Goal: Find specific page/section: Find specific page/section

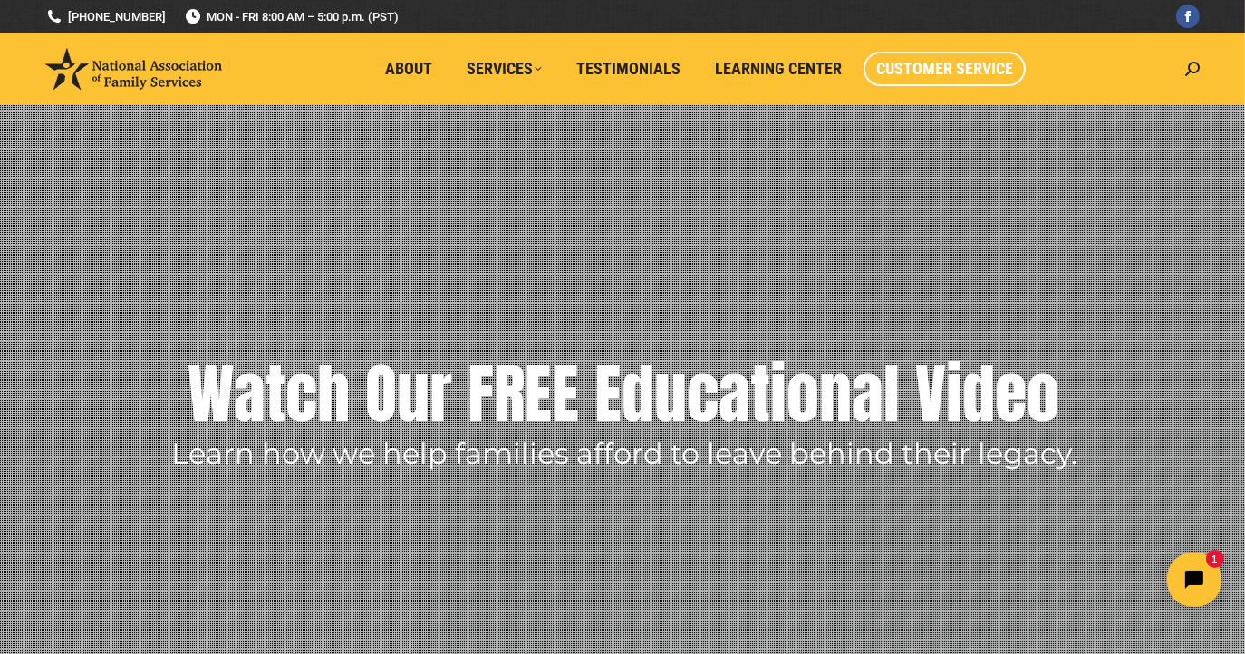
click at [939, 62] on span "Customer Service" at bounding box center [944, 69] width 137 height 20
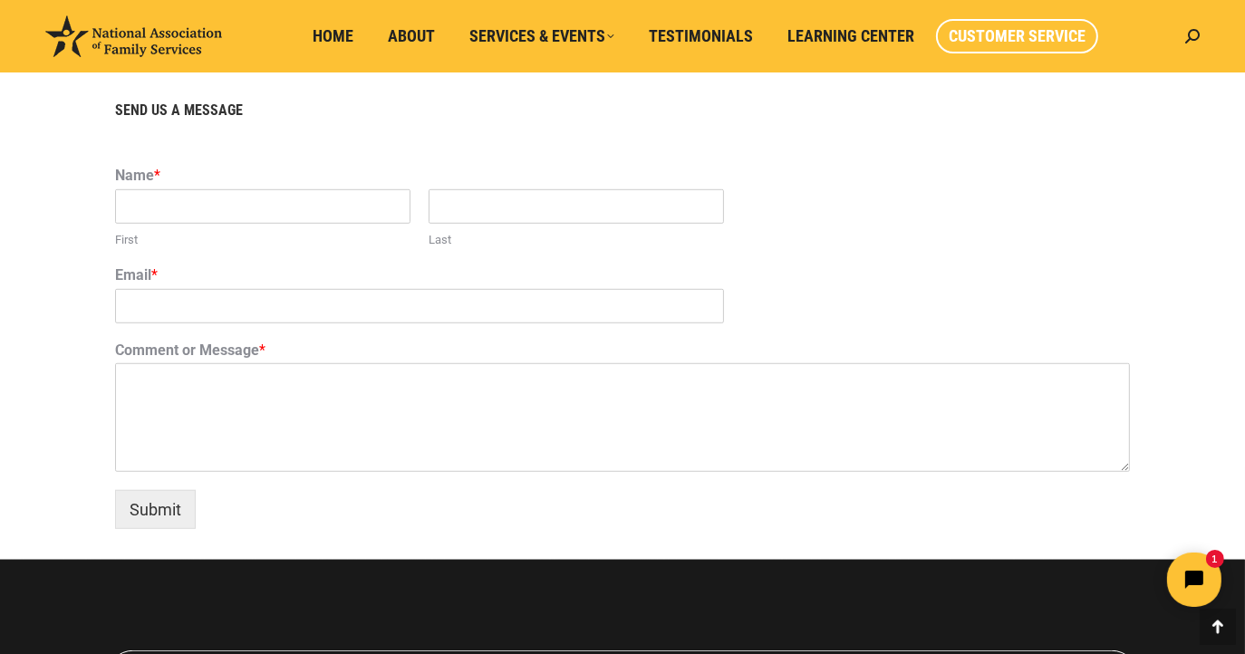
scroll to position [1704, 0]
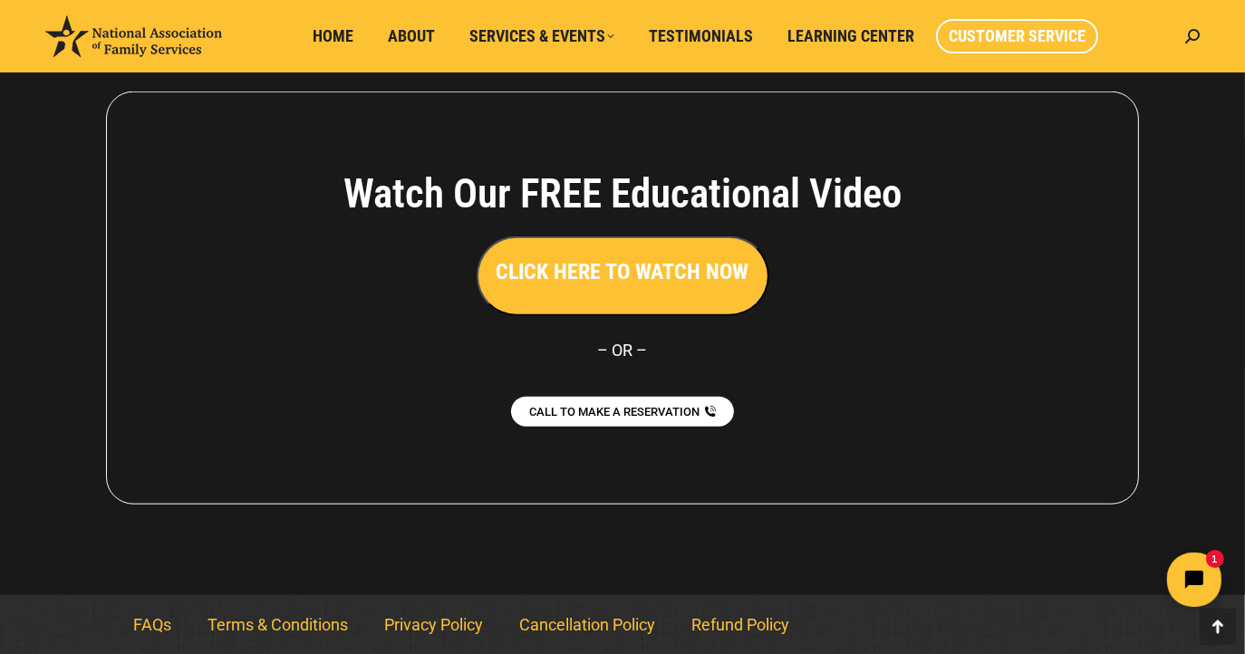
click at [1026, 35] on span "Customer Service" at bounding box center [1017, 36] width 137 height 20
